Goal: Task Accomplishment & Management: Manage account settings

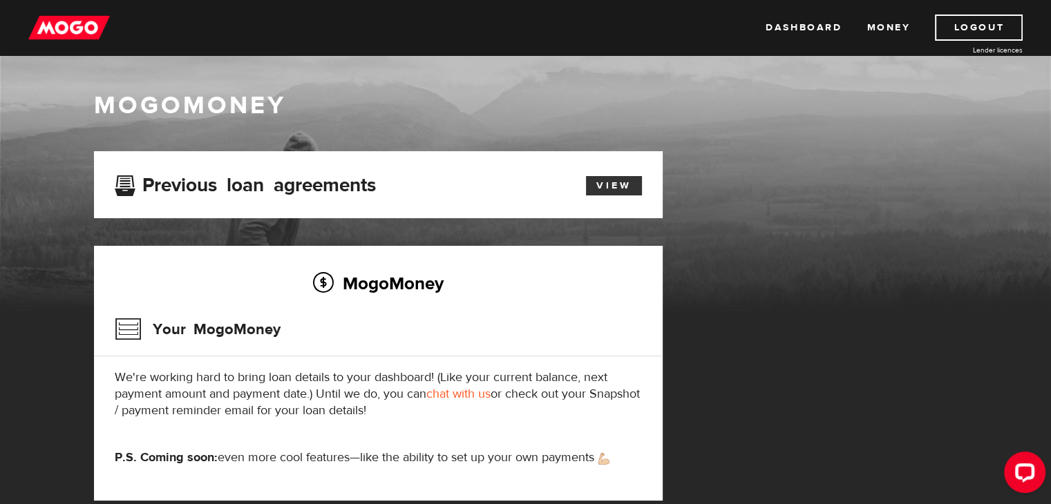
click at [614, 189] on link "View" at bounding box center [614, 185] width 56 height 19
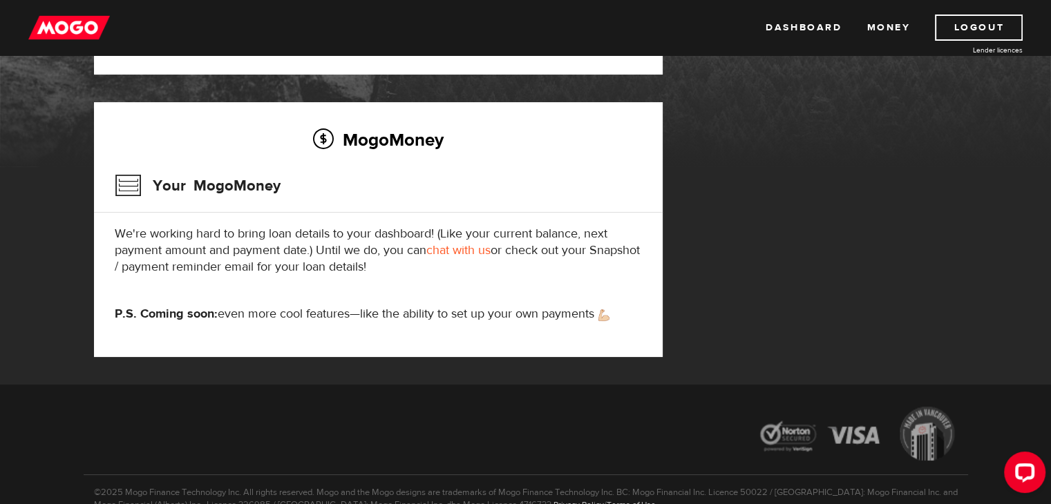
scroll to position [218, 0]
